Goal: Obtain resource: Download file/media

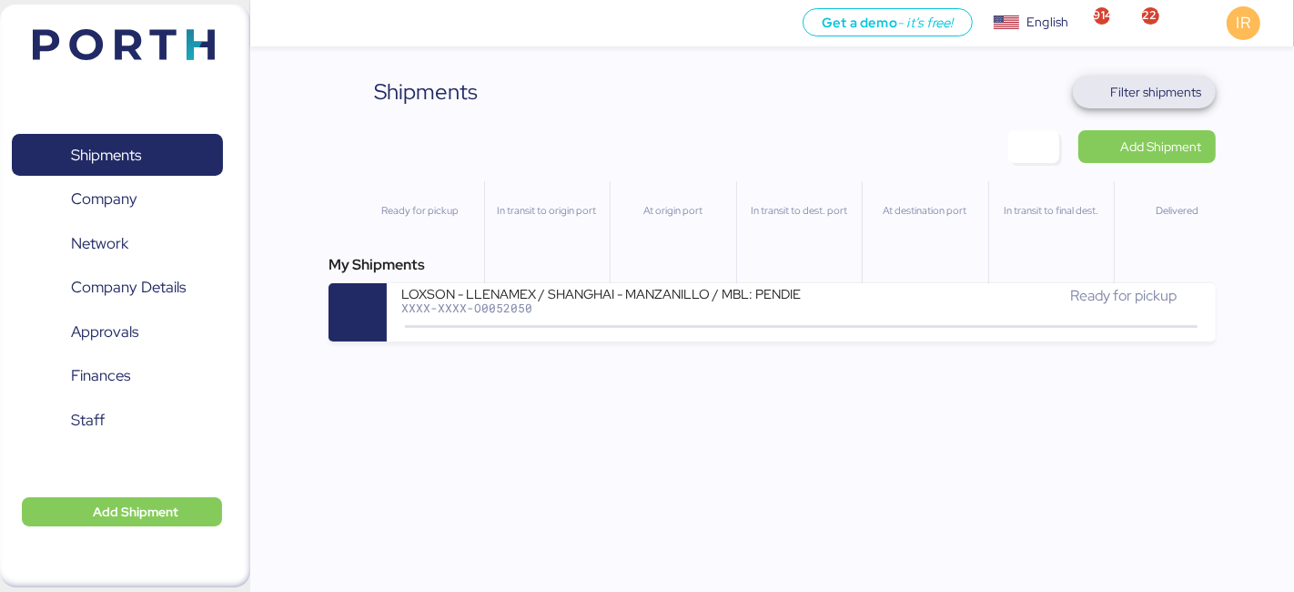
click at [1112, 88] on span "Filter shipments" at bounding box center [1155, 92] width 91 height 22
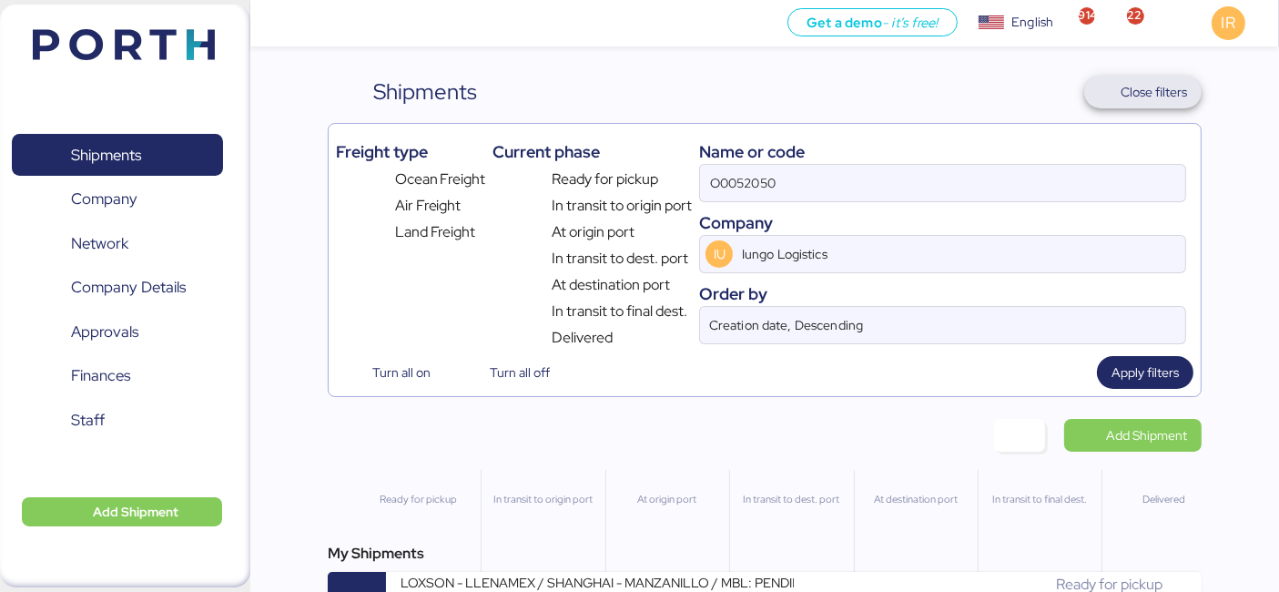
click at [1126, 76] on span "Close filters" at bounding box center [1143, 92] width 118 height 33
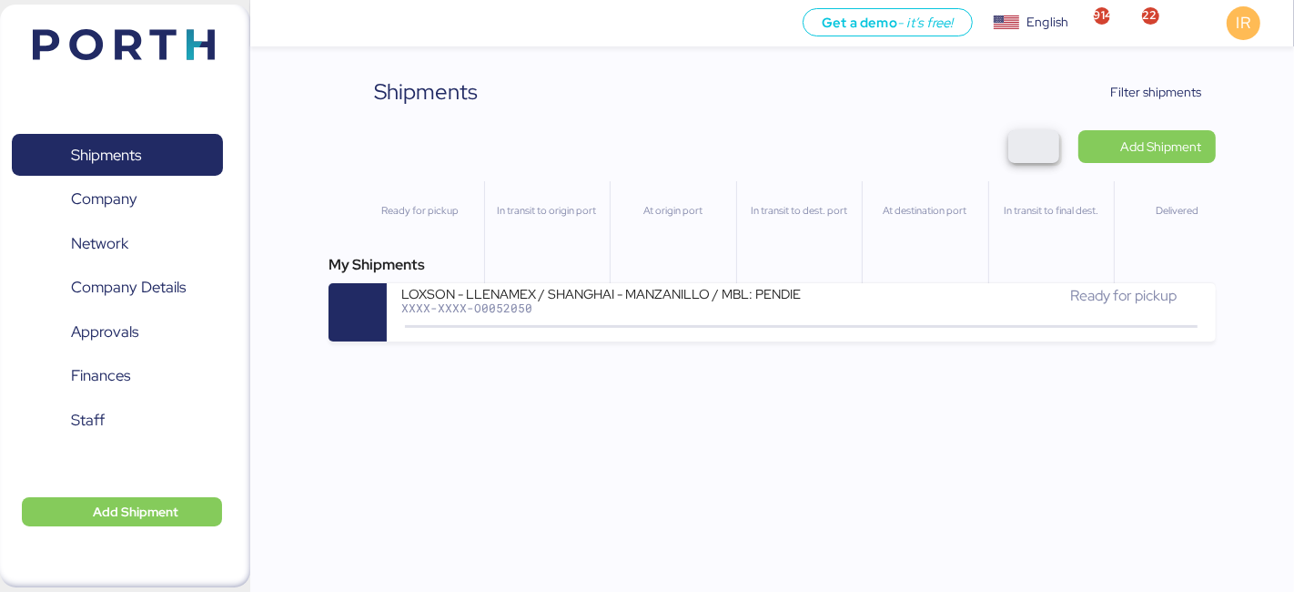
click at [1051, 138] on span "button" at bounding box center [1033, 146] width 51 height 33
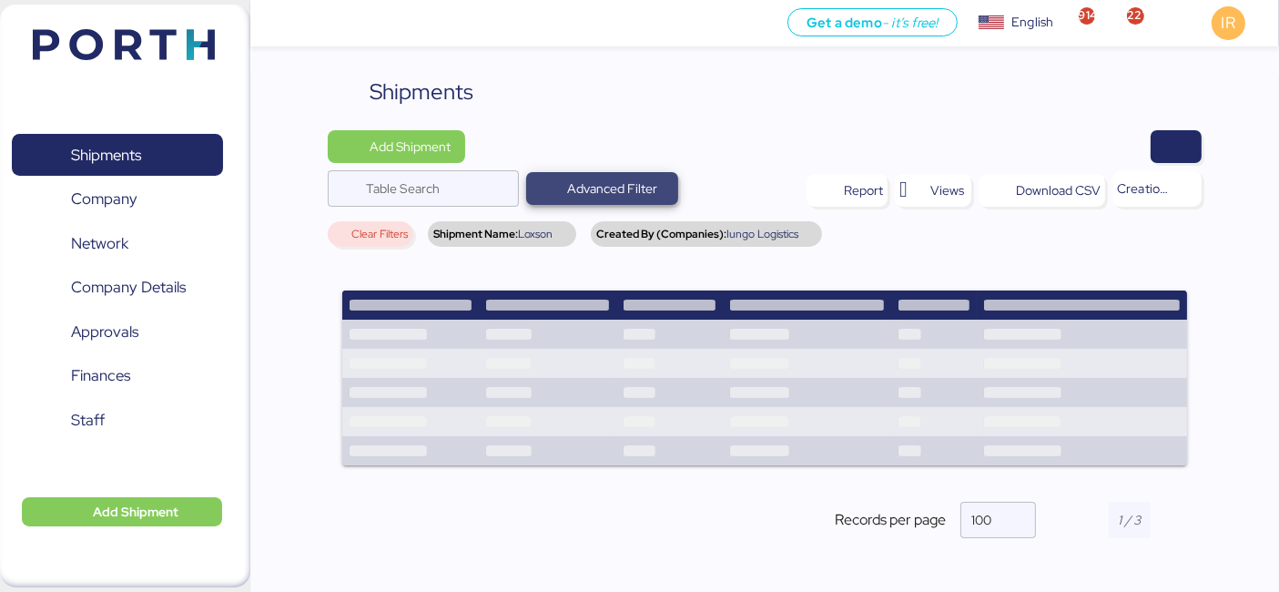
click at [599, 188] on span "Advanced Filter" at bounding box center [612, 188] width 90 height 22
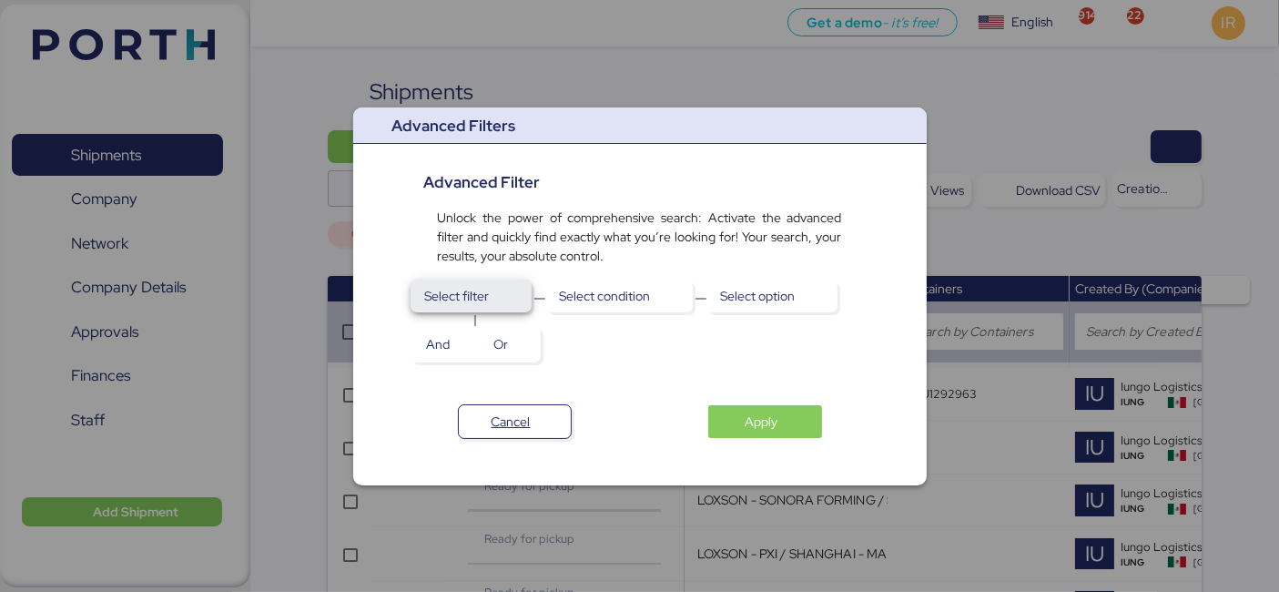
click at [481, 311] on span "Select filter" at bounding box center [470, 295] width 121 height 33
click at [688, 91] on div at bounding box center [639, 296] width 1279 height 592
click at [504, 422] on span "Cancel" at bounding box center [511, 421] width 39 height 22
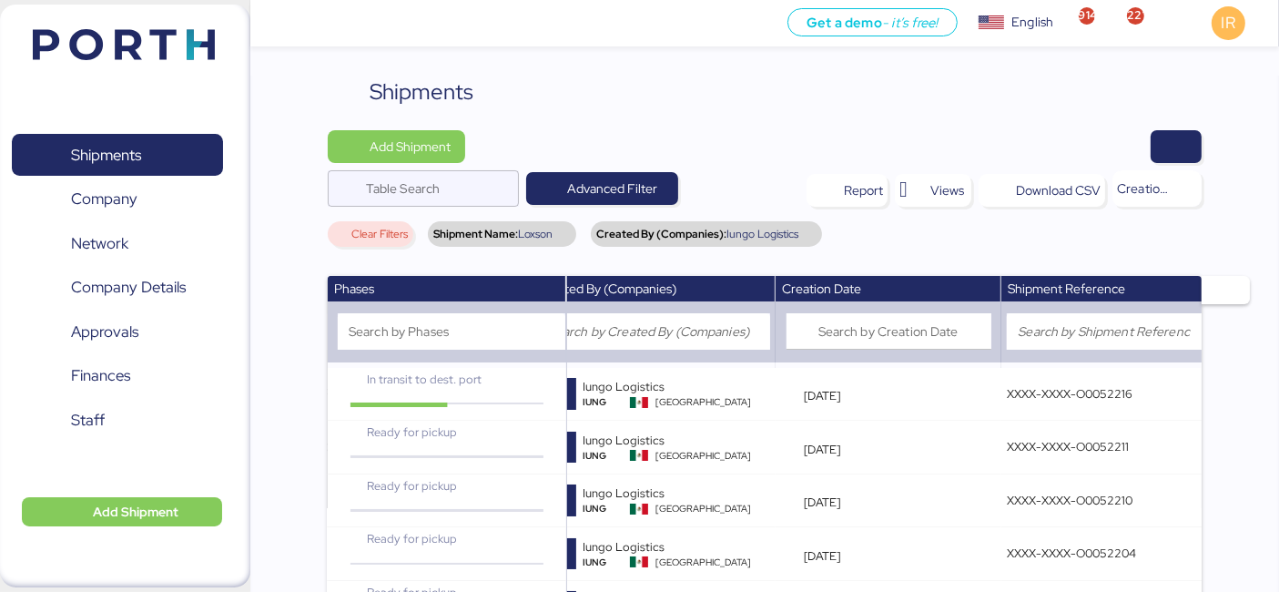
scroll to position [2113, 0]
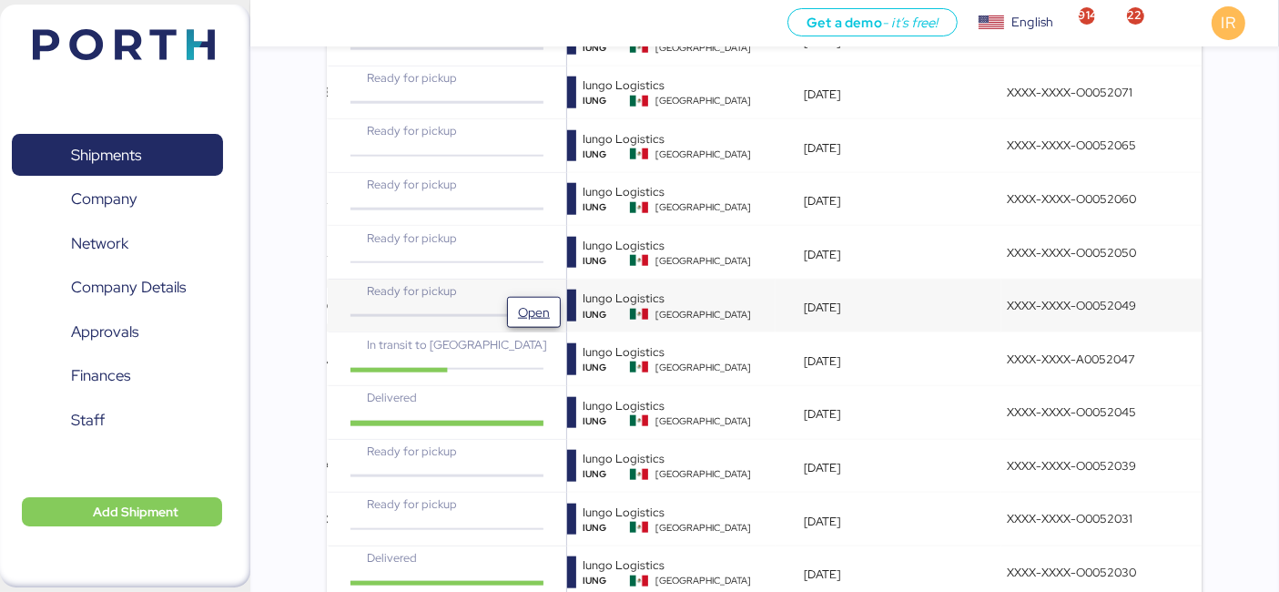
click at [515, 298] on span "Open" at bounding box center [533, 312] width 39 height 29
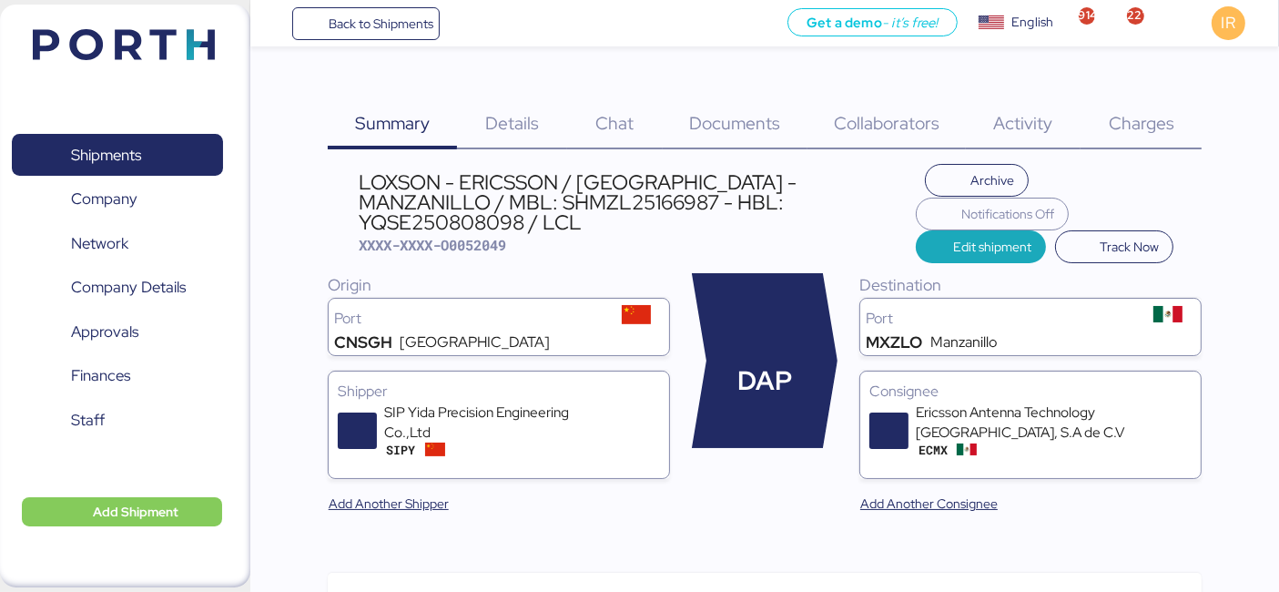
click at [1115, 137] on div "Charges 0" at bounding box center [1140, 113] width 121 height 74
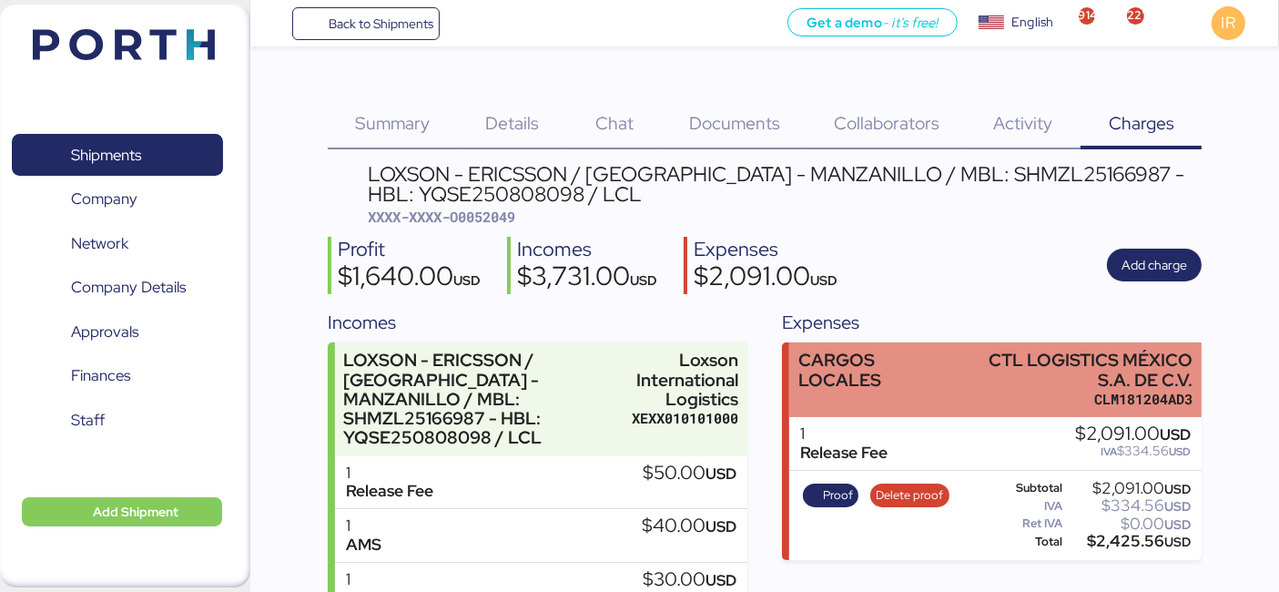
scroll to position [268, 0]
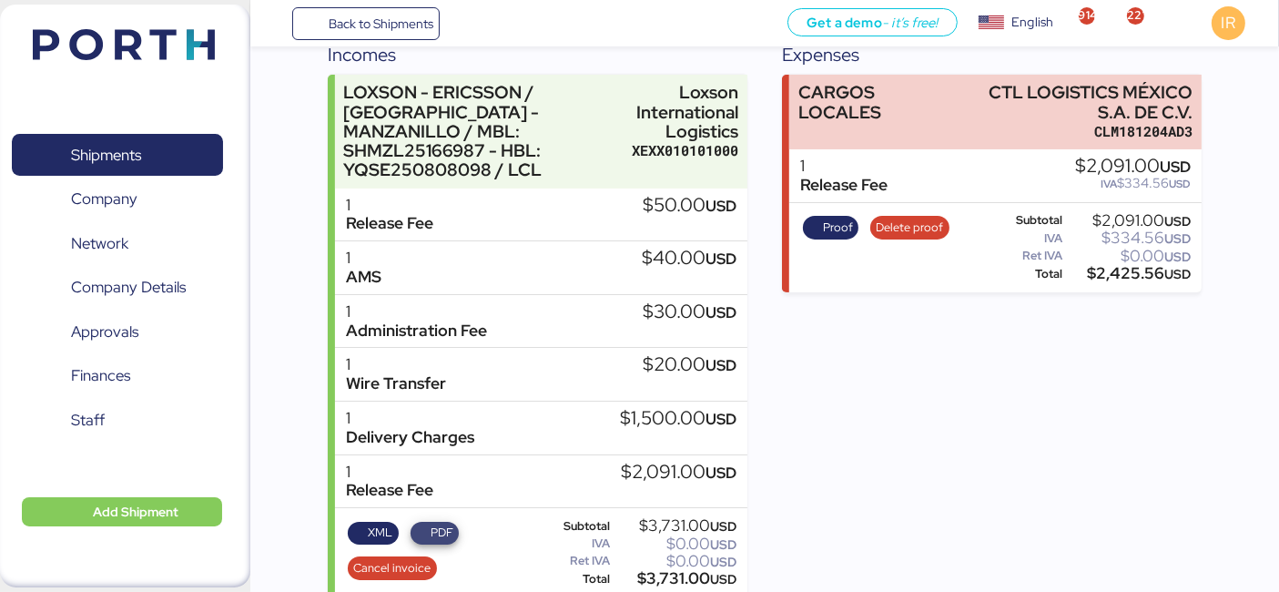
click at [437, 522] on span "PDF" at bounding box center [442, 532] width 23 height 20
